Goal: Task Accomplishment & Management: Complete application form

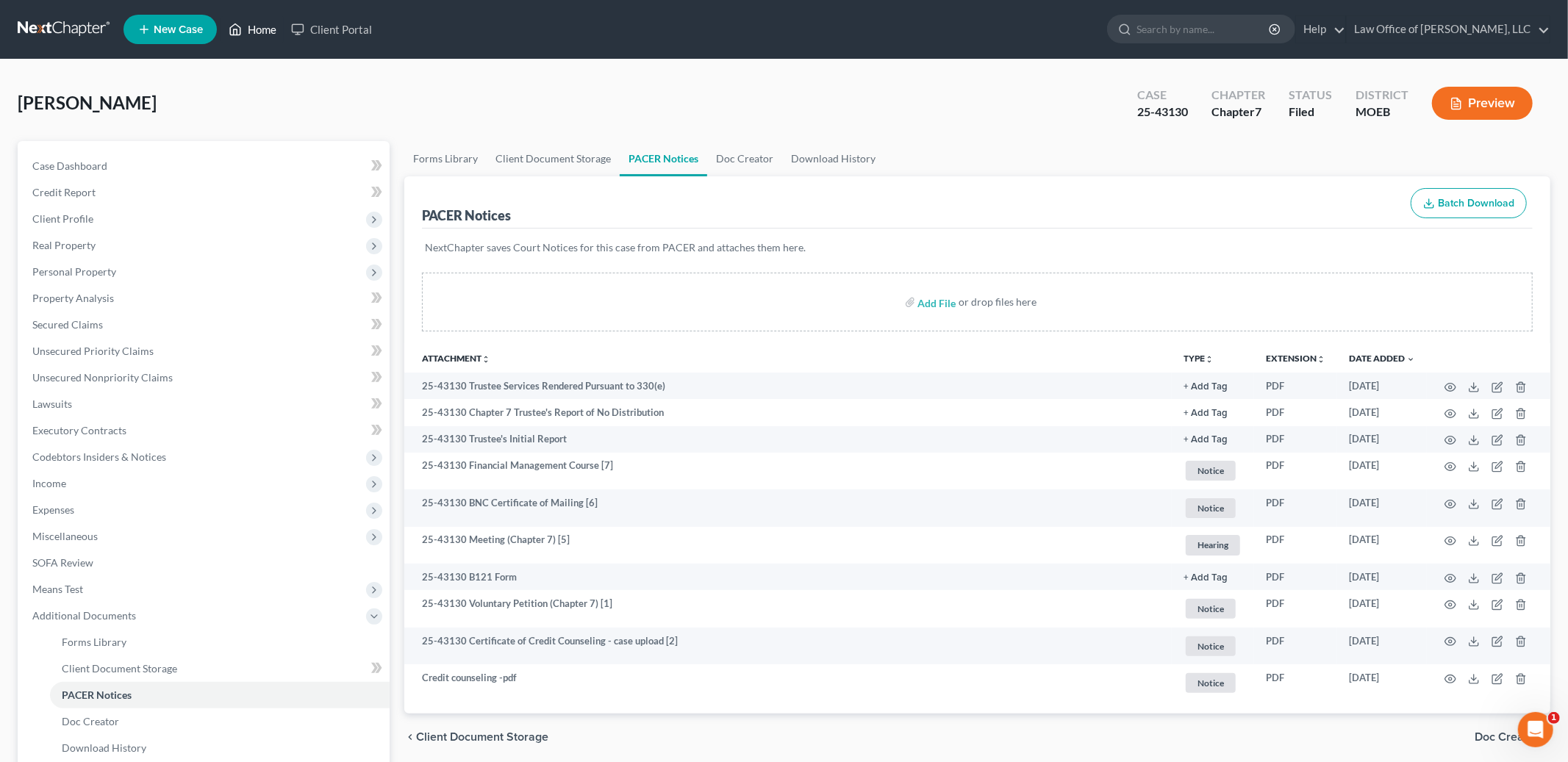
click at [258, 34] on link "Home" at bounding box center [252, 29] width 63 height 26
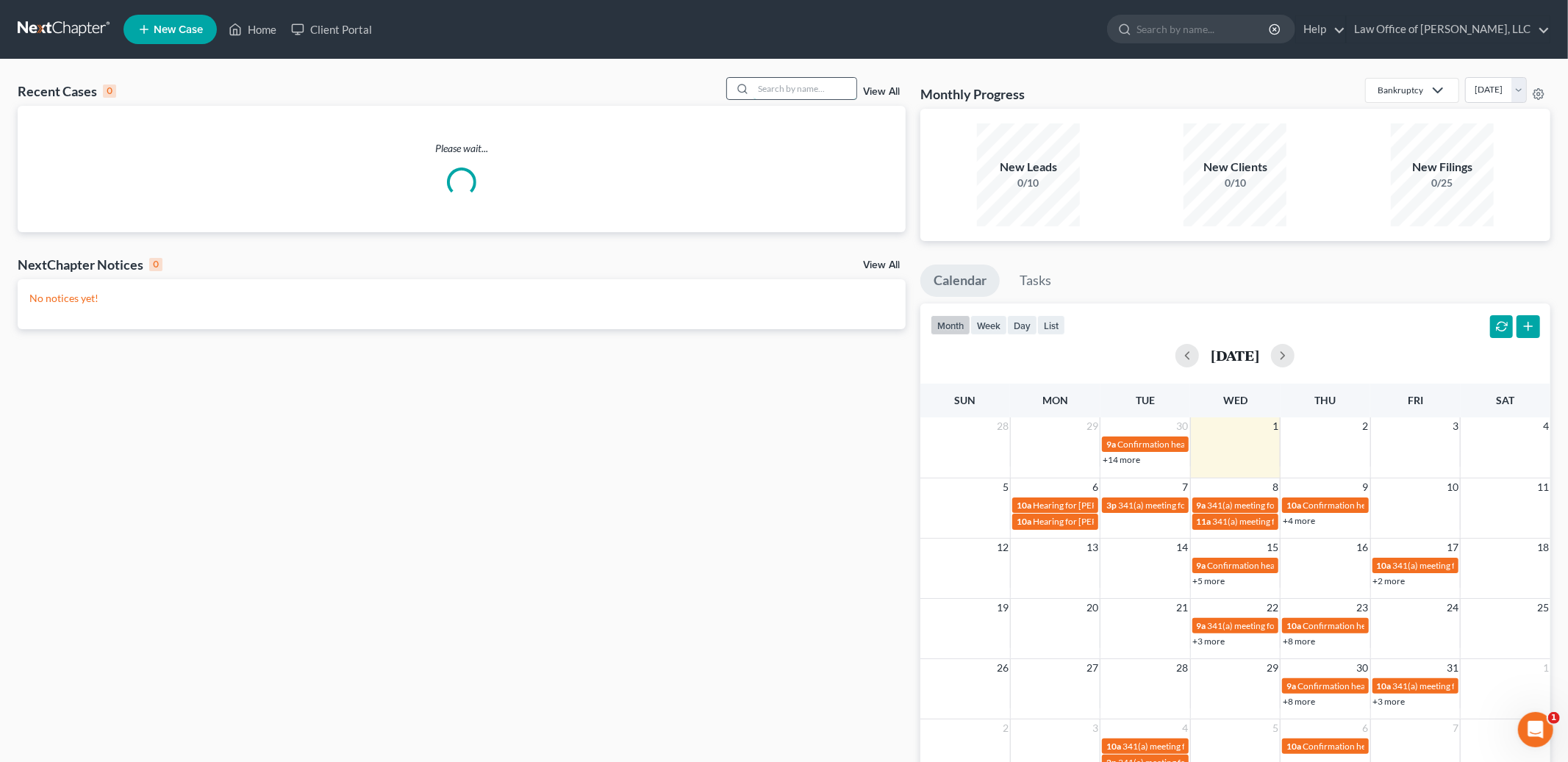
click at [772, 91] on input "search" at bounding box center [804, 88] width 103 height 21
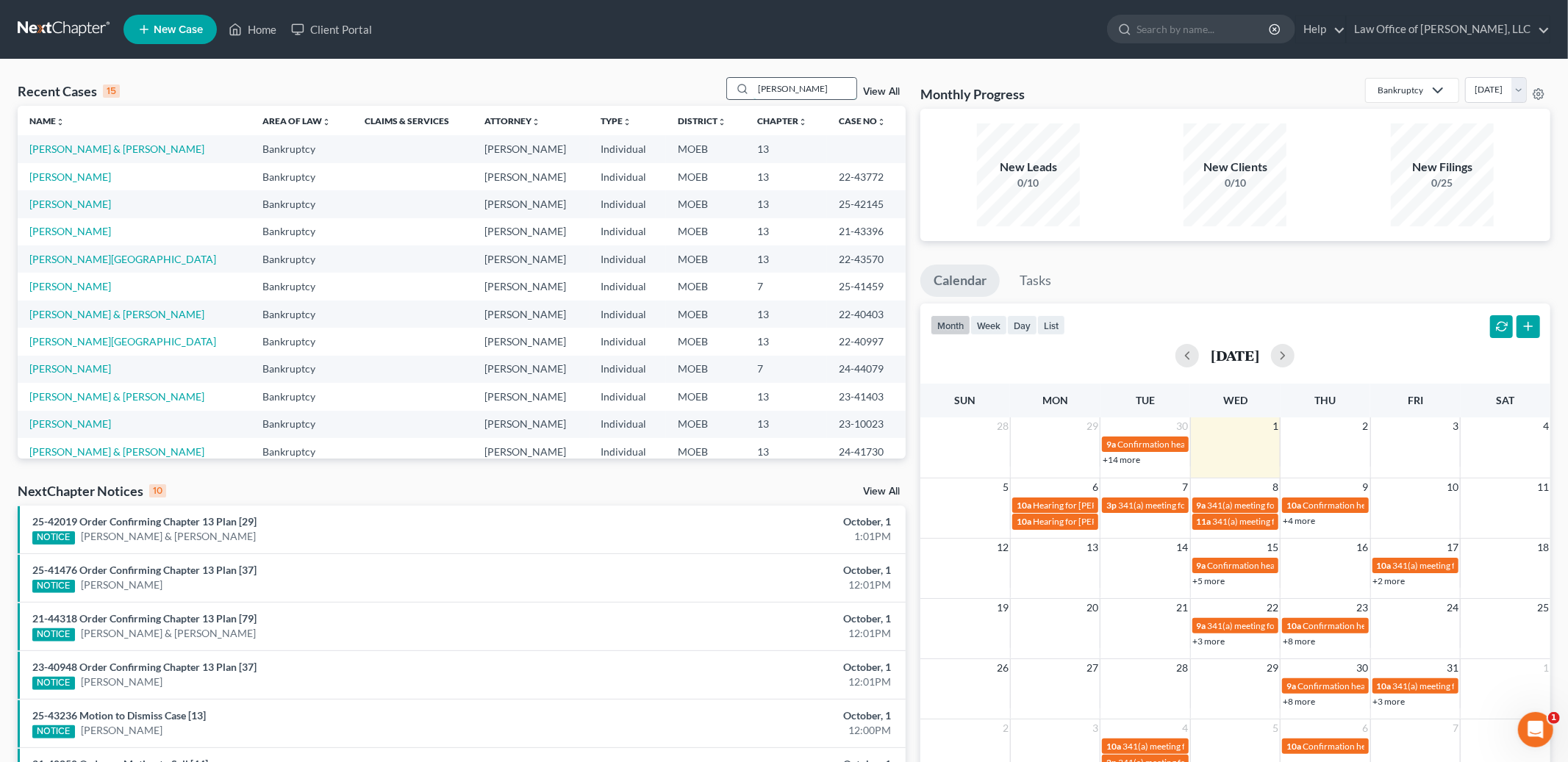
type input "[PERSON_NAME]"
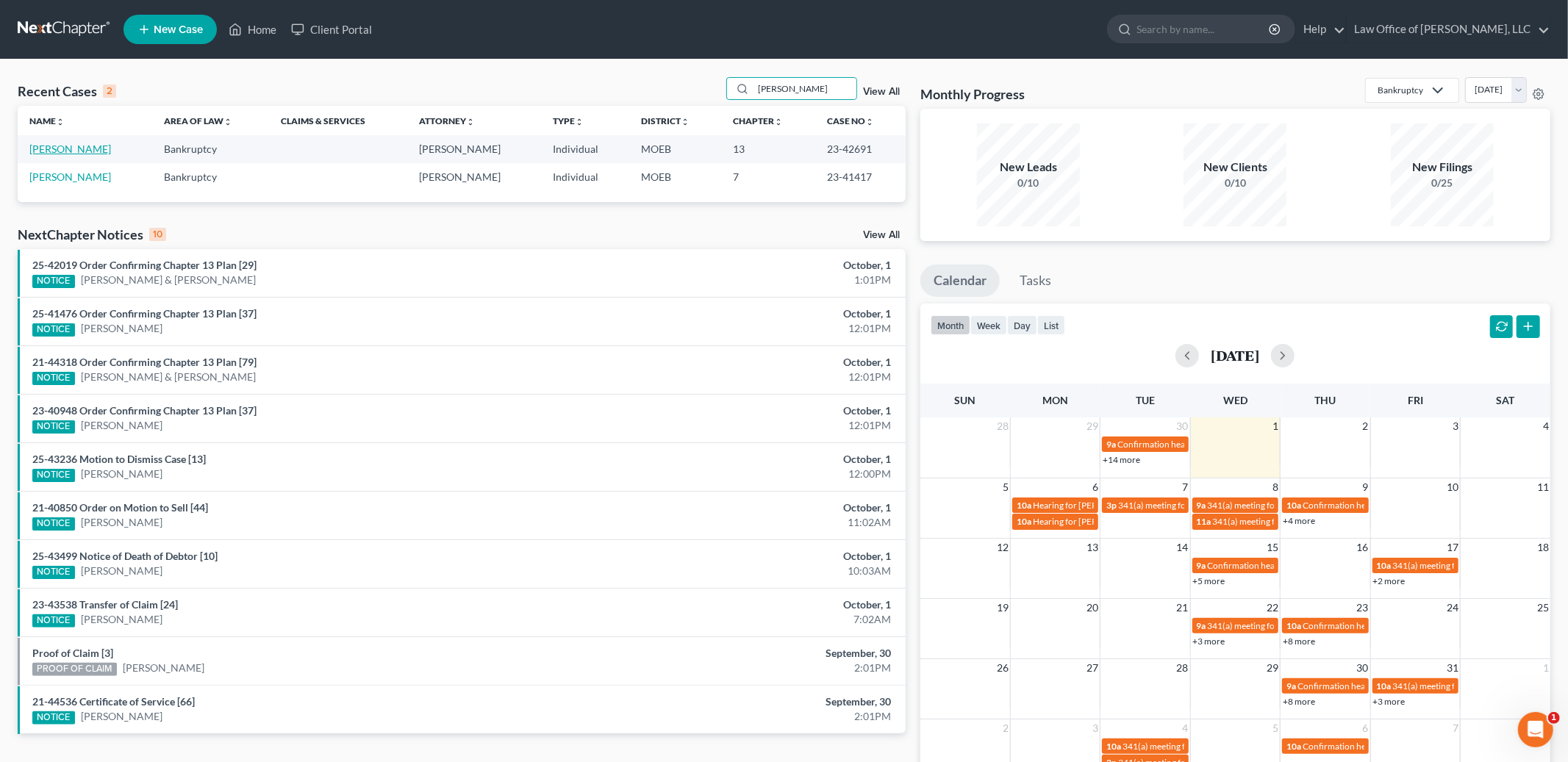
click at [79, 152] on link "[PERSON_NAME]" at bounding box center [70, 148] width 81 height 13
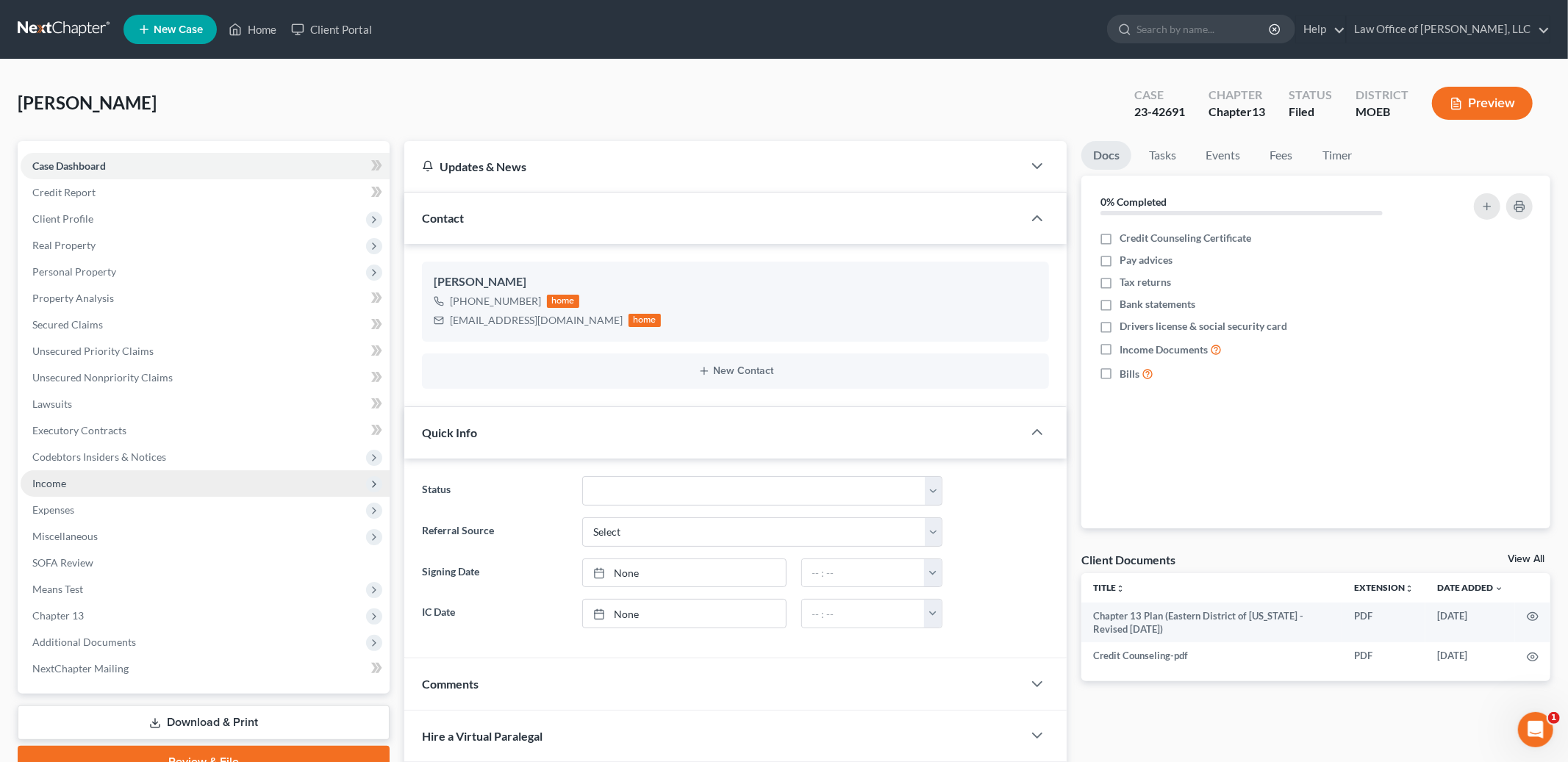
click at [73, 476] on span "Income" at bounding box center [205, 483] width 369 height 26
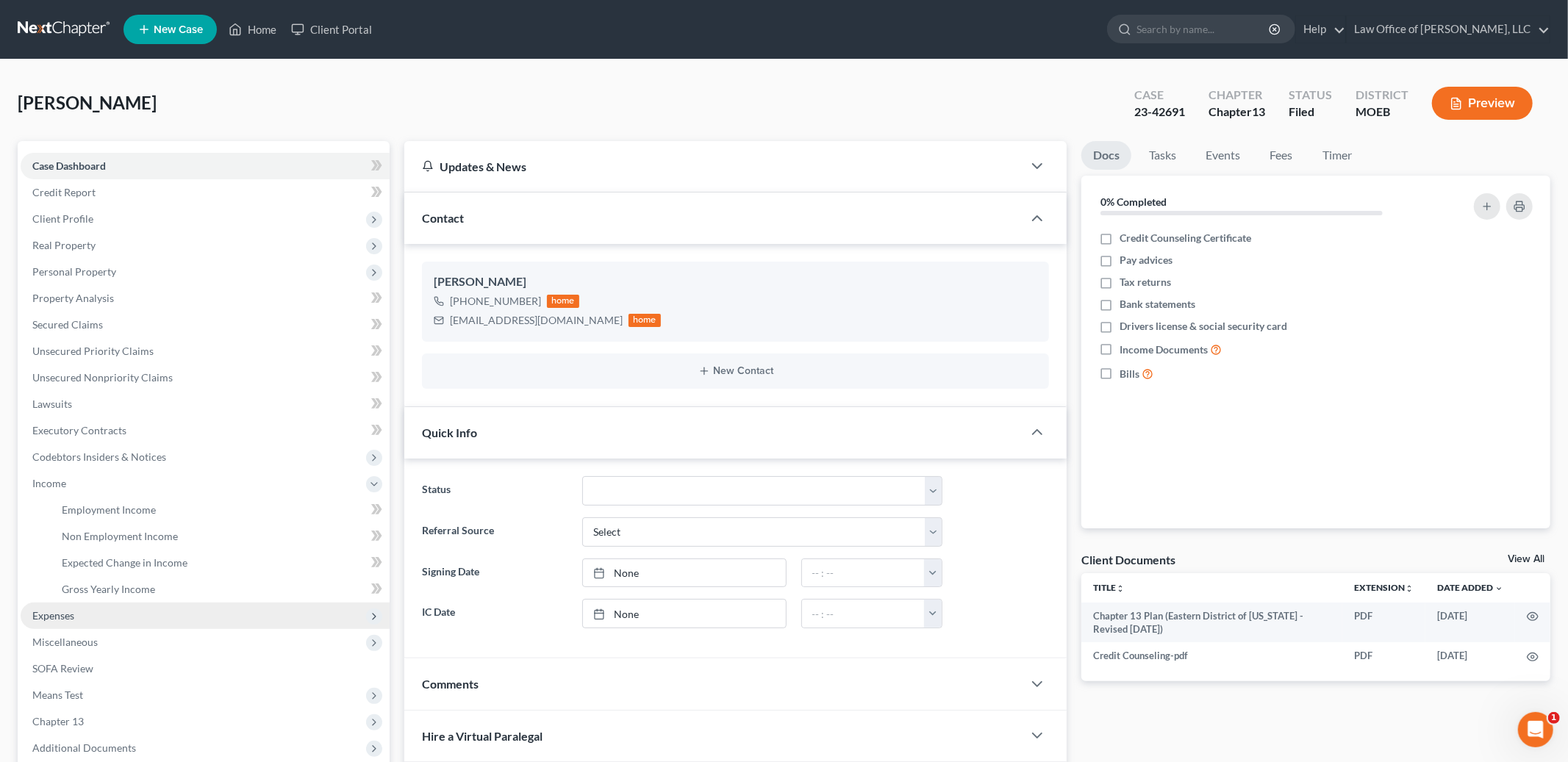
click at [58, 610] on span "Expenses" at bounding box center [53, 615] width 42 height 13
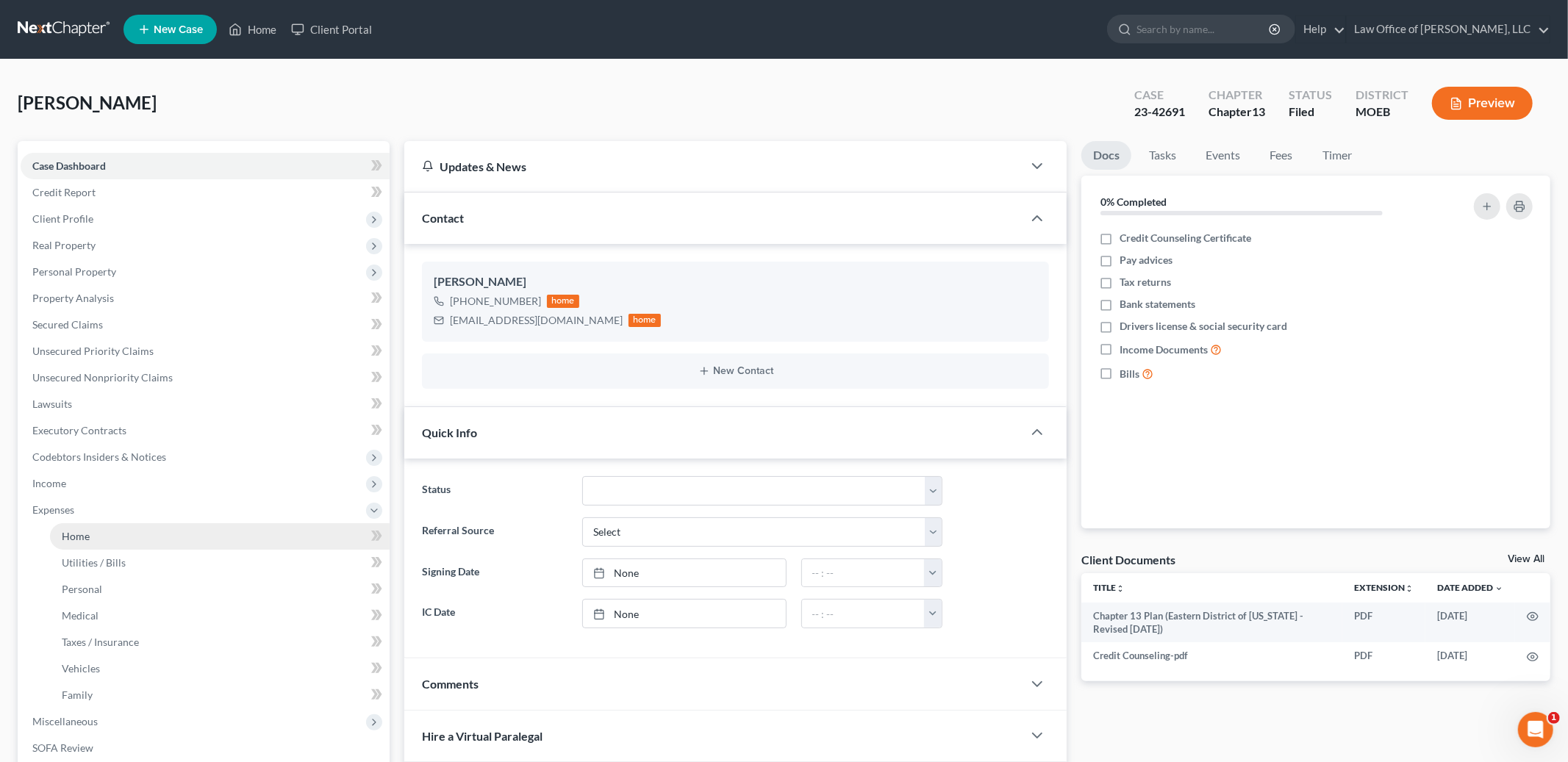
click at [86, 542] on link "Home" at bounding box center [219, 536] width 340 height 26
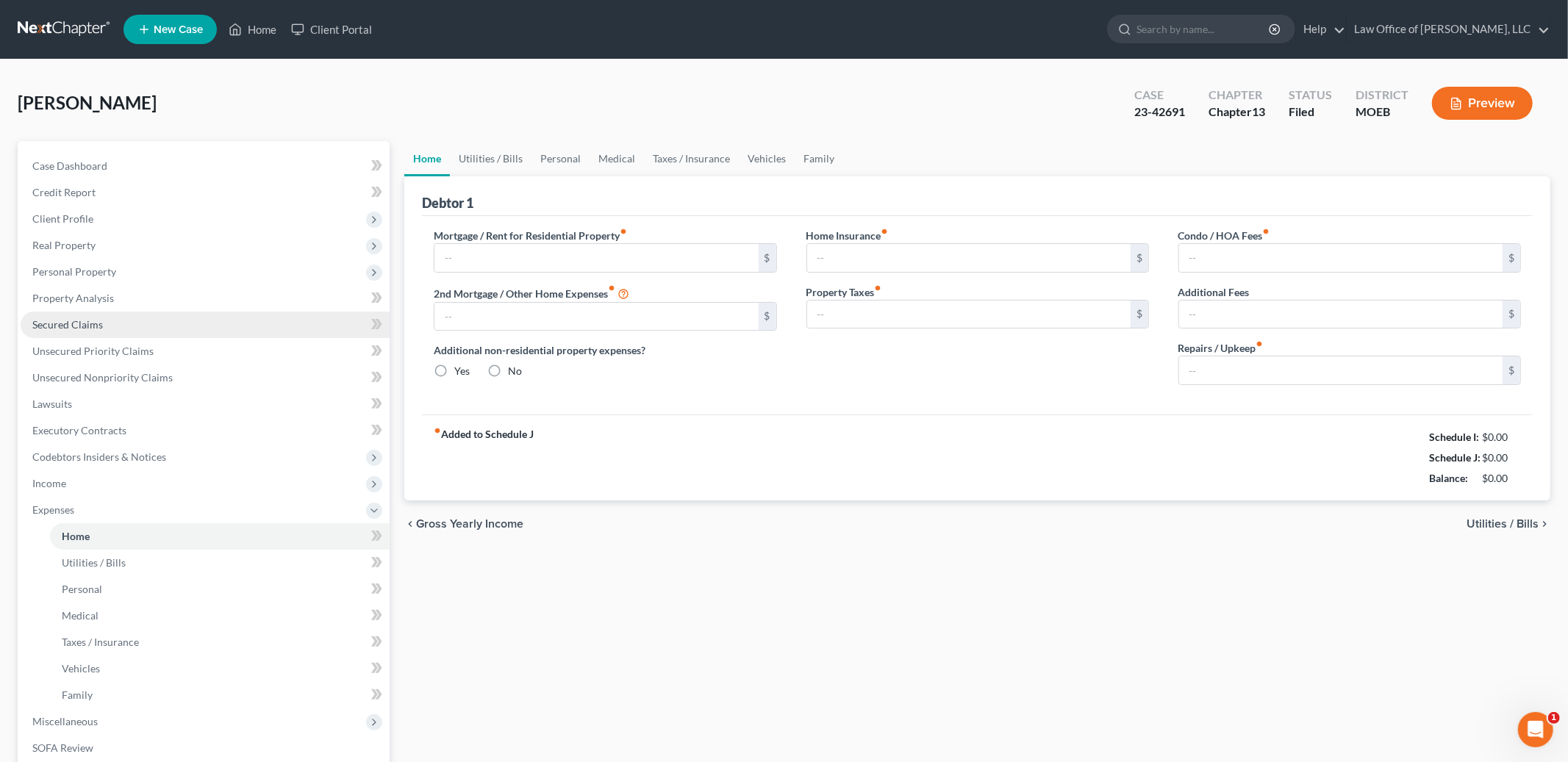
type input "700.00"
type input "0.00"
radio input "true"
type input "0.00"
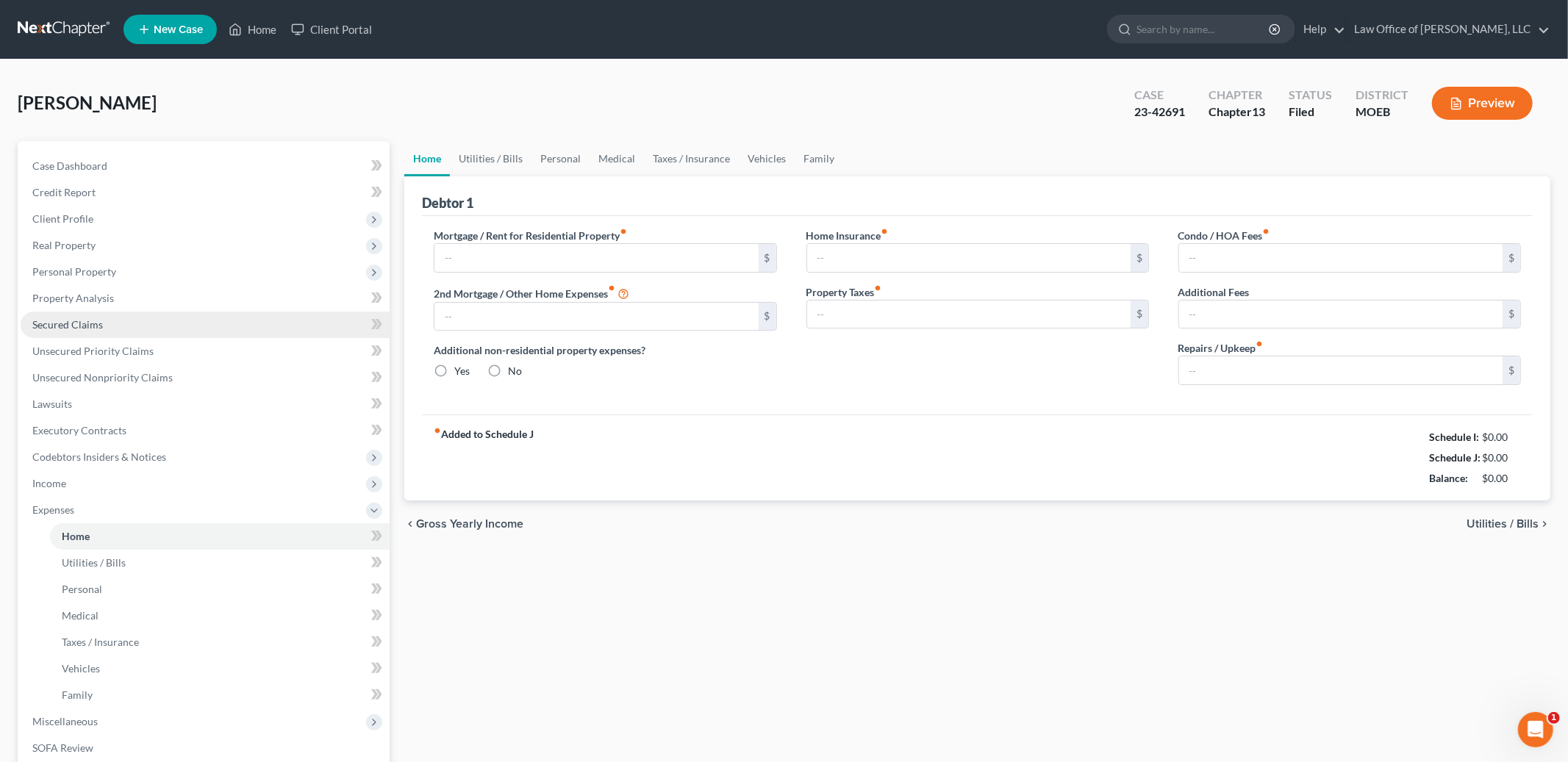
type input "0.00"
